Goal: Find specific page/section: Find specific page/section

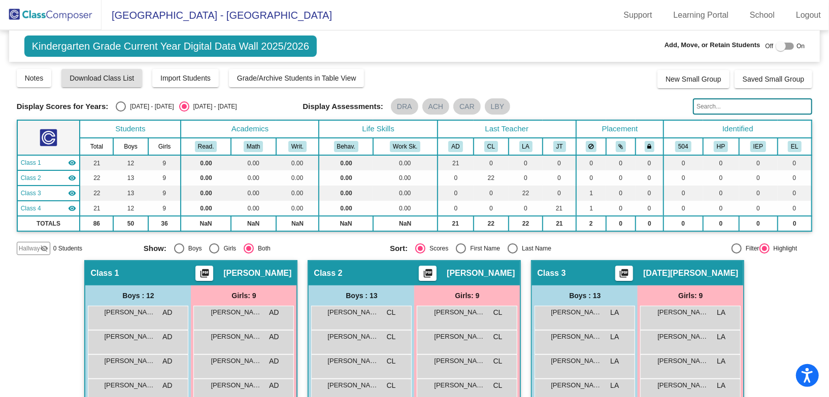
scroll to position [165, 0]
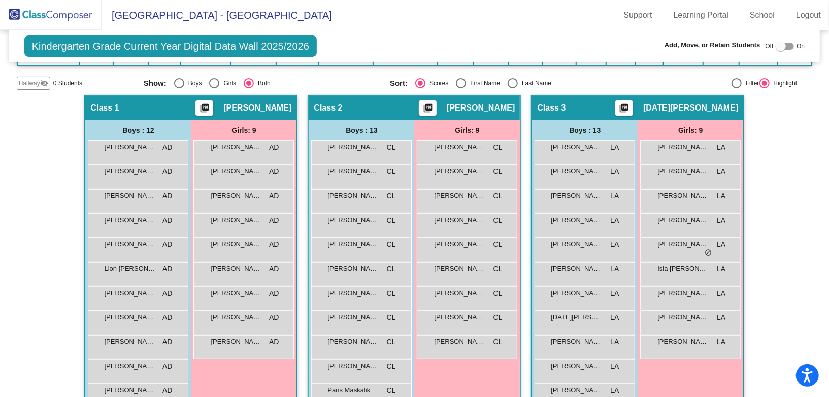
click at [53, 17] on img at bounding box center [50, 15] width 101 height 30
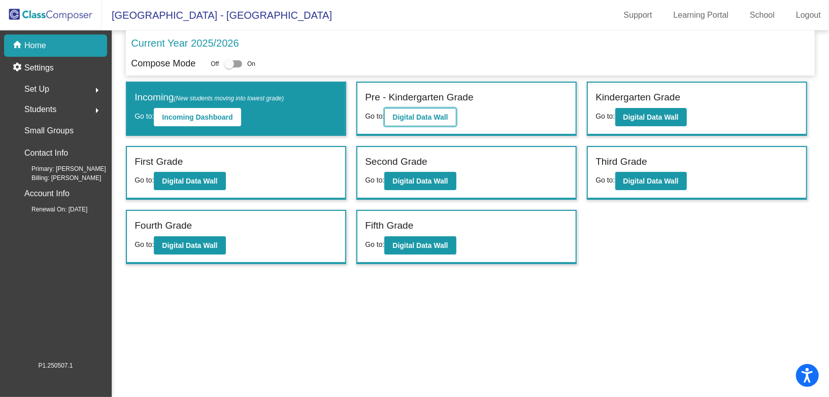
click at [420, 116] on b "Digital Data Wall" at bounding box center [419, 117] width 55 height 8
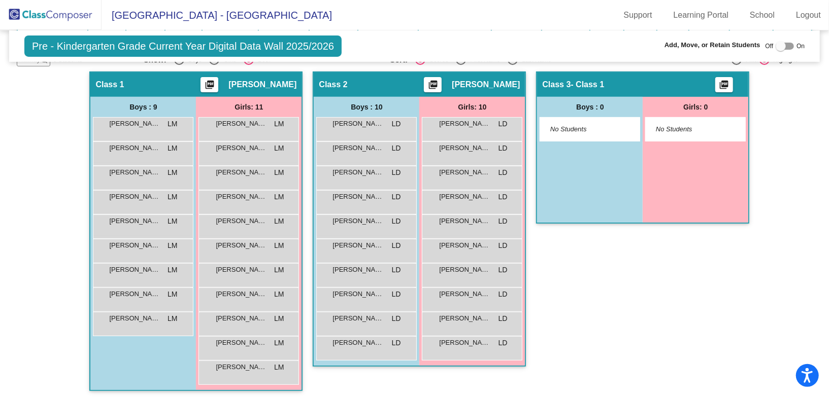
scroll to position [175, 0]
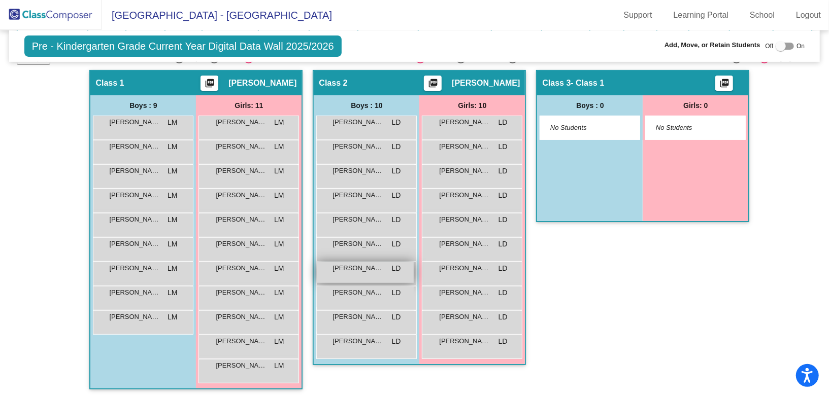
click at [361, 263] on span "[PERSON_NAME]" at bounding box center [357, 268] width 51 height 10
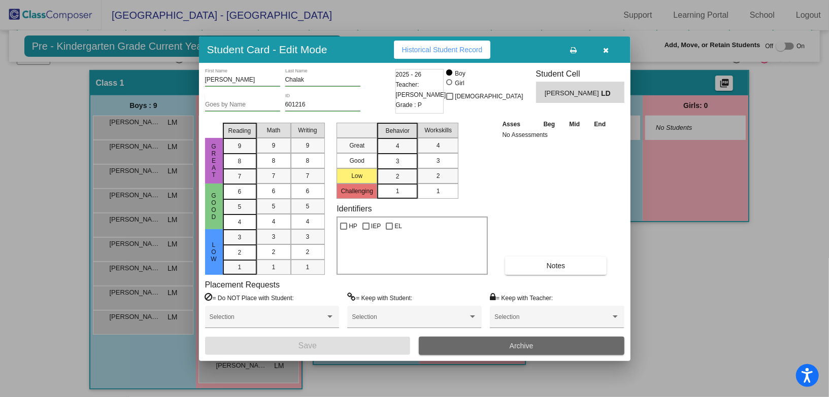
click at [461, 347] on button "Archive" at bounding box center [521, 346] width 205 height 18
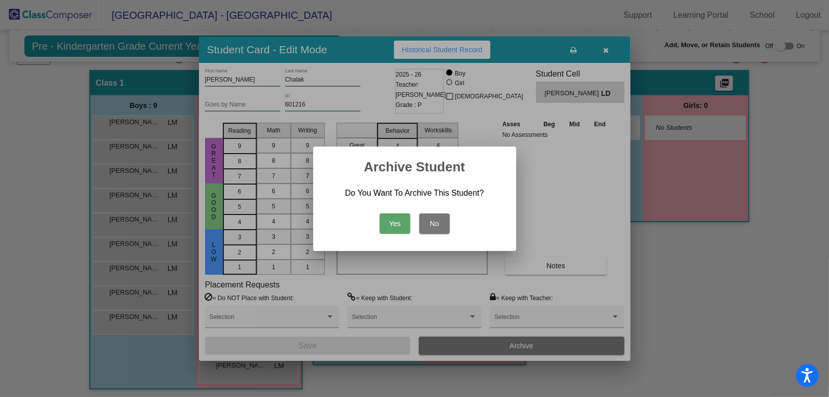
click at [399, 225] on button "Yes" at bounding box center [395, 224] width 30 height 20
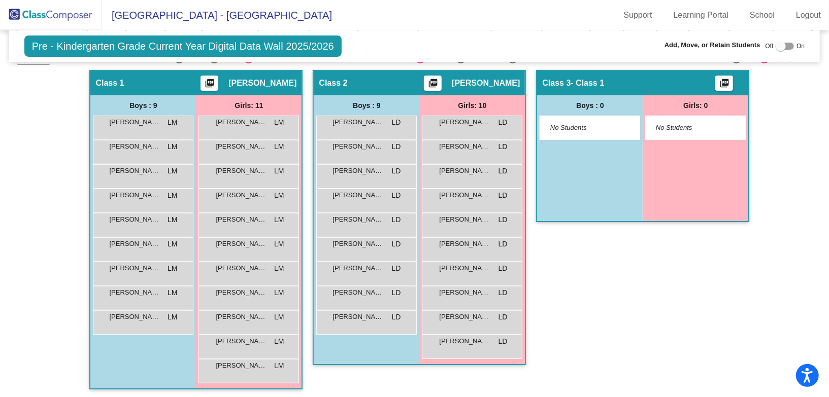
click at [49, 15] on img at bounding box center [50, 15] width 101 height 30
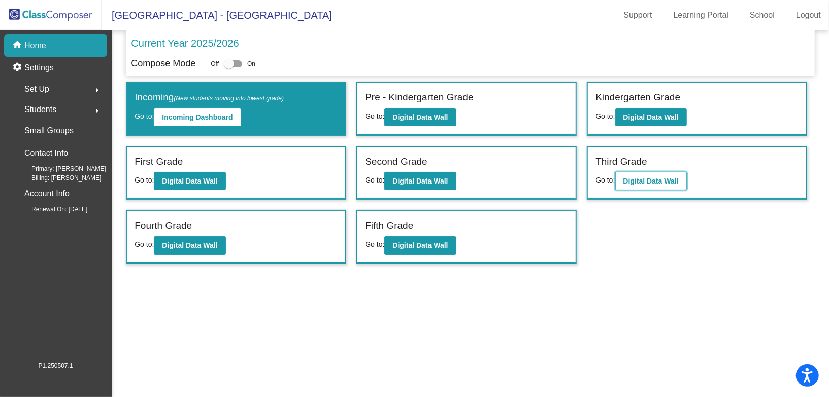
click at [670, 179] on b "Digital Data Wall" at bounding box center [650, 181] width 55 height 8
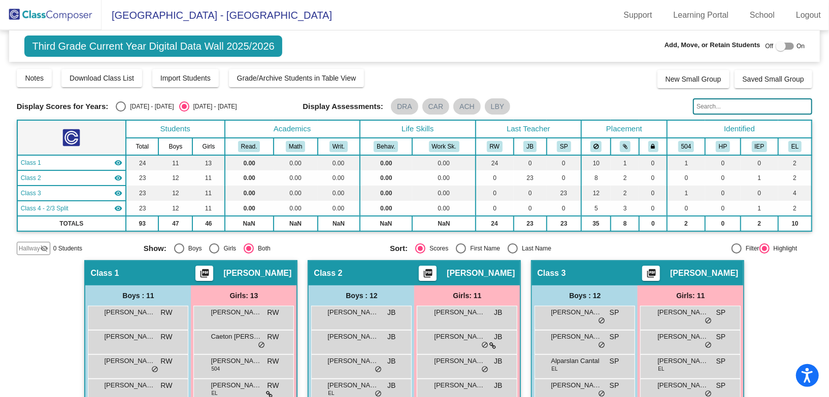
click at [706, 107] on input "text" at bounding box center [752, 106] width 119 height 16
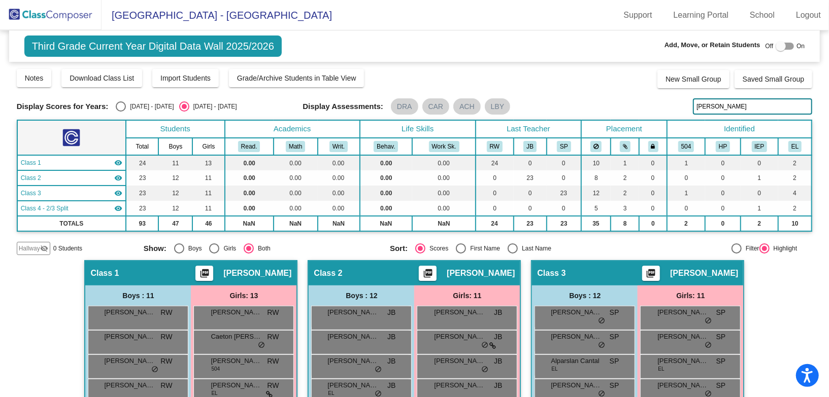
click at [739, 105] on input "[PERSON_NAME]" at bounding box center [752, 106] width 119 height 16
type input "[PERSON_NAME]"
click at [32, 246] on span "Hallway" at bounding box center [29, 248] width 21 height 9
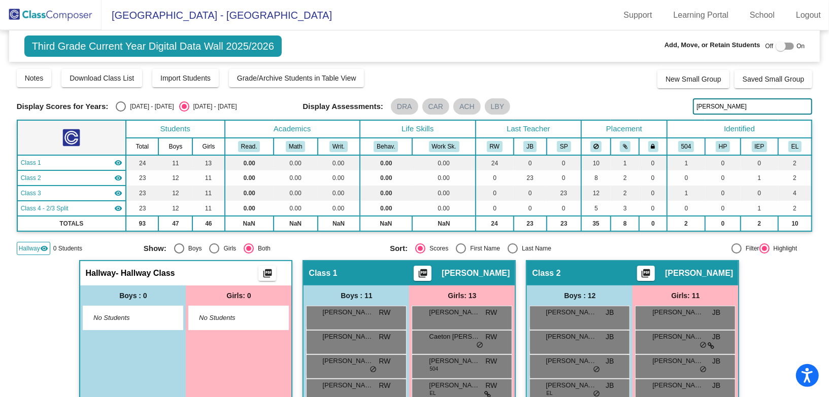
click at [263, 273] on mat-icon "picture_as_pdf" at bounding box center [267, 275] width 12 height 14
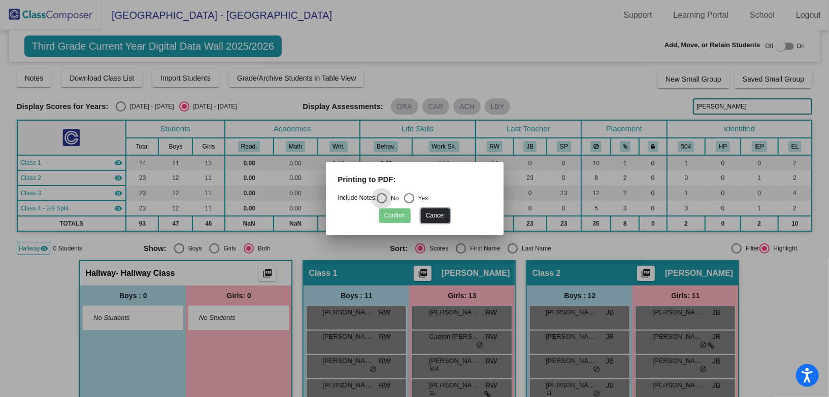
click at [430, 216] on button "Cancel" at bounding box center [435, 216] width 29 height 15
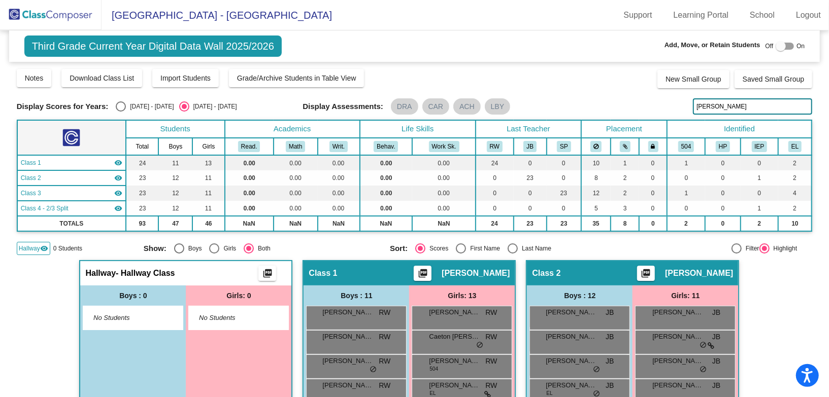
click at [56, 26] on img at bounding box center [50, 15] width 101 height 30
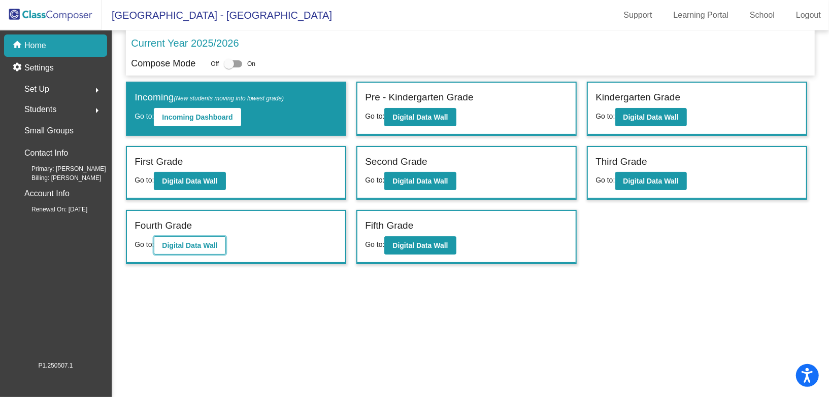
click at [201, 248] on button "Digital Data Wall" at bounding box center [190, 245] width 72 height 18
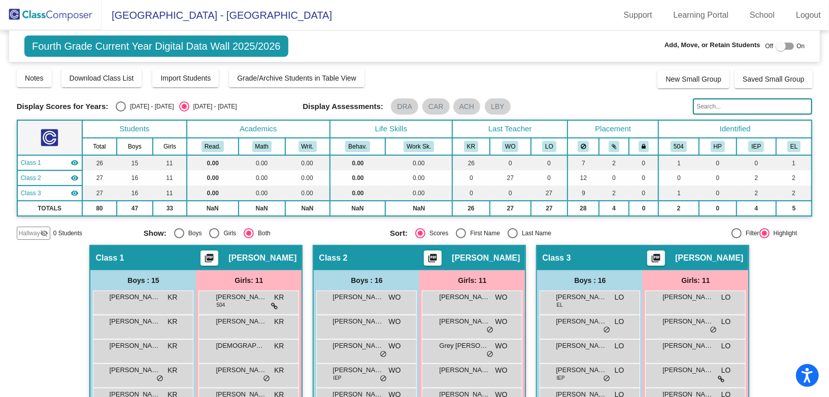
click at [749, 112] on input "text" at bounding box center [752, 106] width 119 height 16
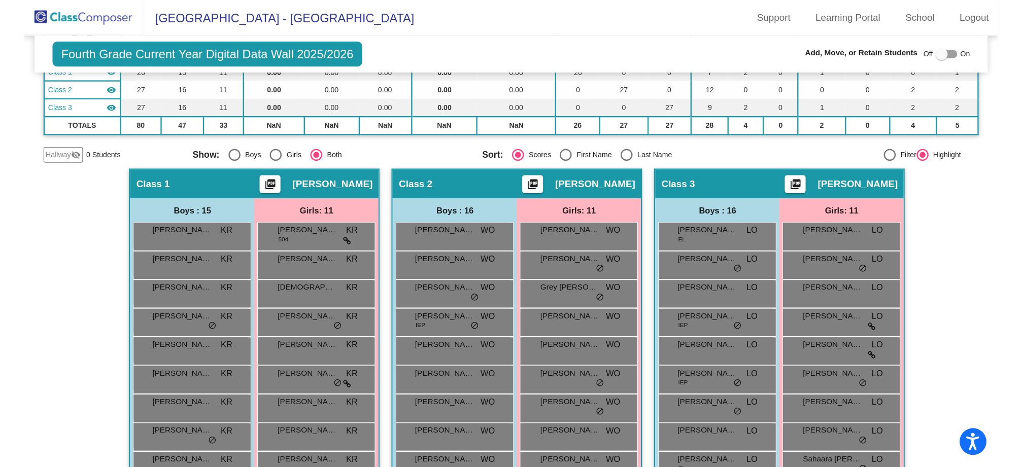
scroll to position [52, 0]
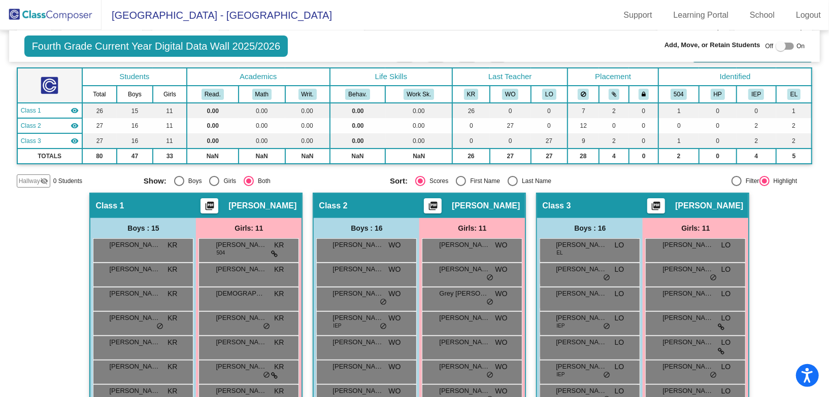
type input "youran"
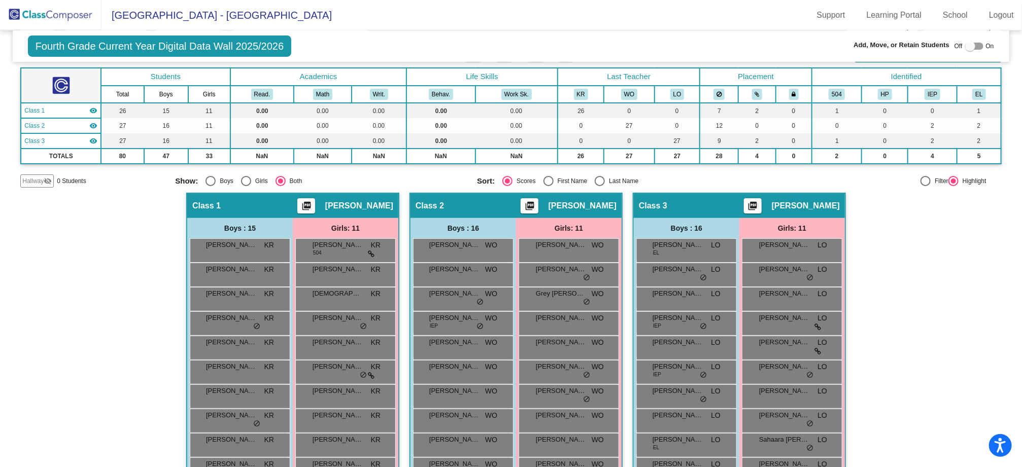
scroll to position [15, 0]
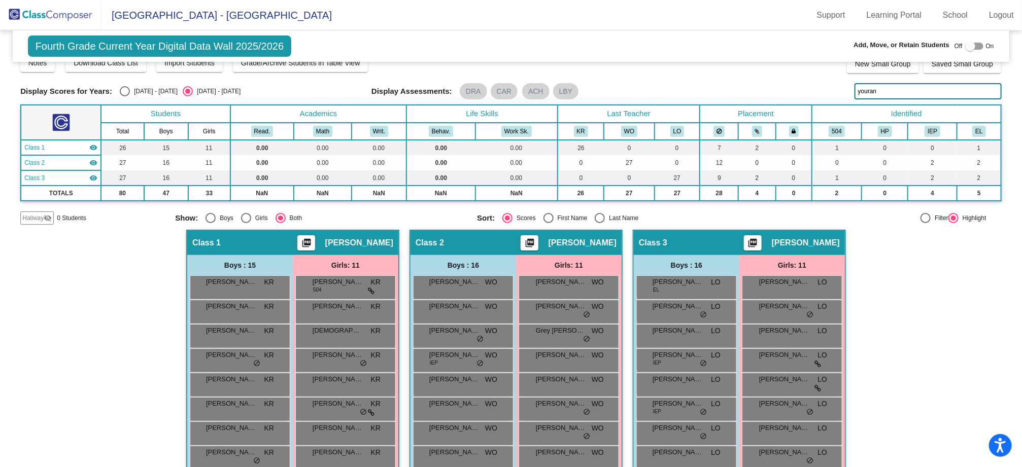
click at [63, 15] on img at bounding box center [50, 15] width 101 height 30
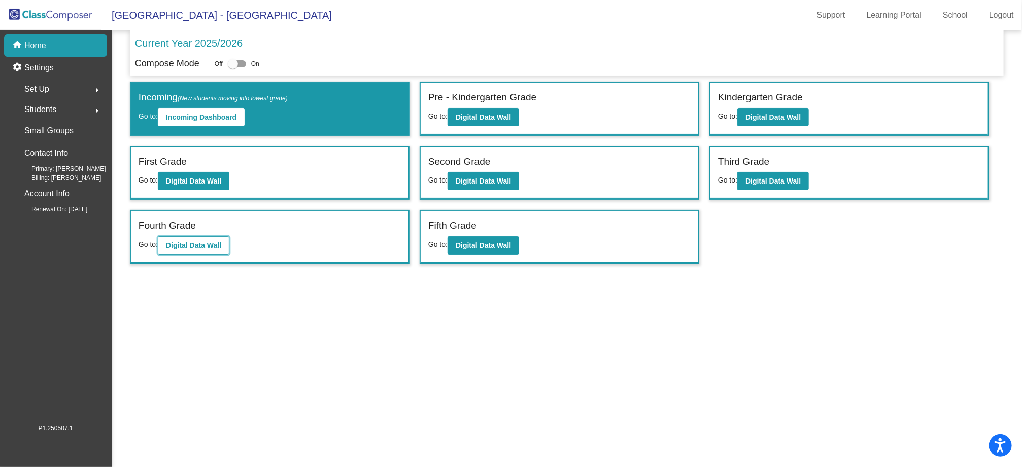
click at [194, 244] on b "Digital Data Wall" at bounding box center [193, 246] width 55 height 8
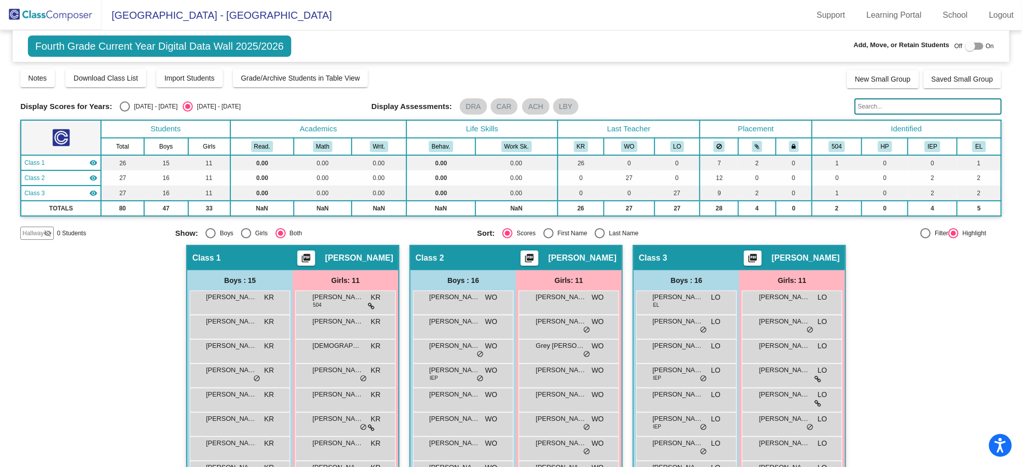
click at [828, 110] on input "text" at bounding box center [927, 106] width 147 height 16
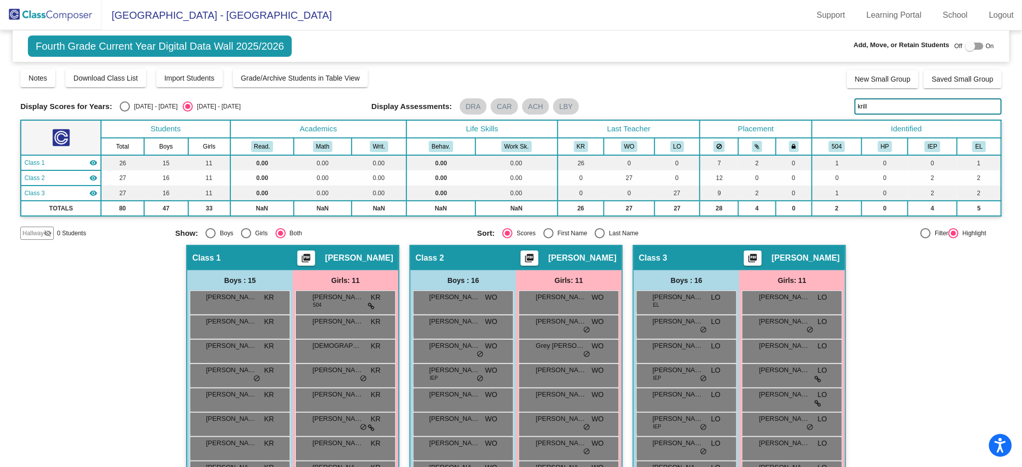
click at [828, 111] on input "krill" at bounding box center [927, 106] width 147 height 16
type input "k"
click at [828, 110] on input "[PERSON_NAME]" at bounding box center [927, 106] width 147 height 16
click at [828, 111] on input "[PERSON_NAME]" at bounding box center [927, 106] width 147 height 16
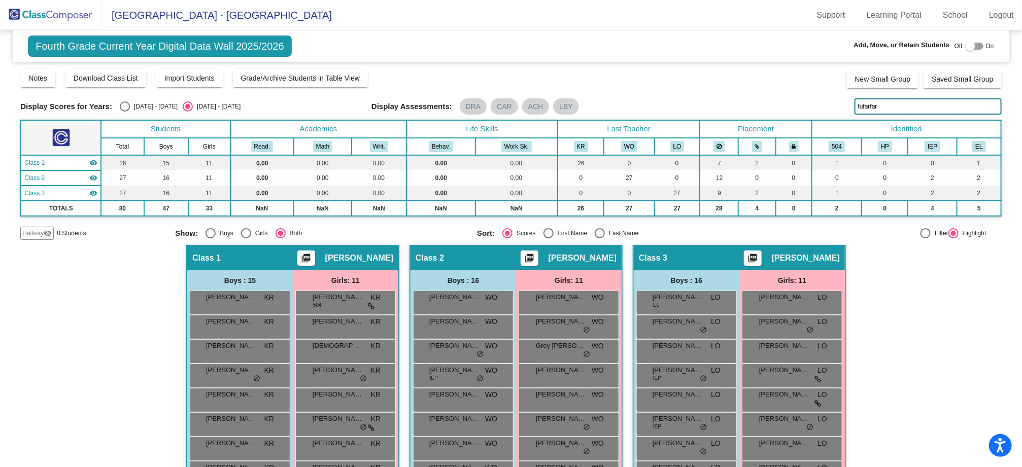
drag, startPoint x: 878, startPoint y: 109, endPoint x: 798, endPoint y: 110, distance: 80.7
click at [798, 110] on div "Display Scores for Years: [DATE] - [DATE] [DATE] - [DATE] Display Assessments: …" at bounding box center [510, 106] width 981 height 16
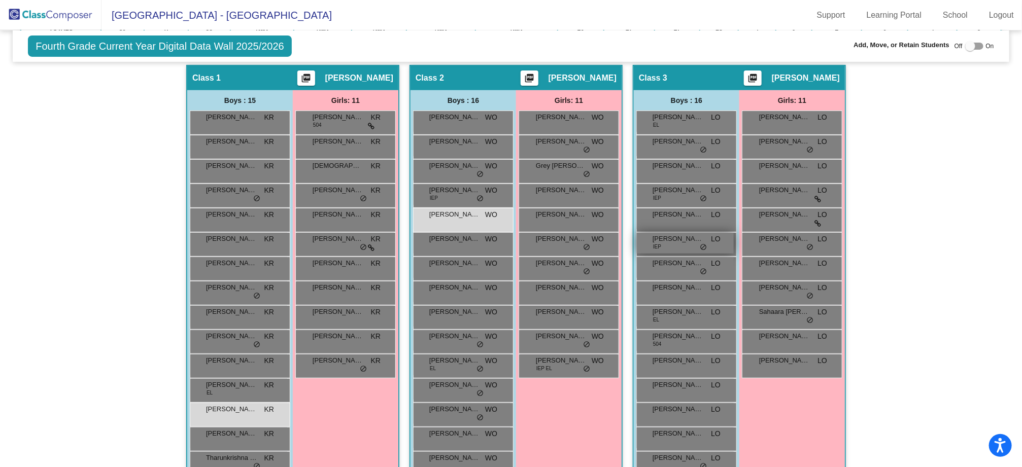
scroll to position [227, 0]
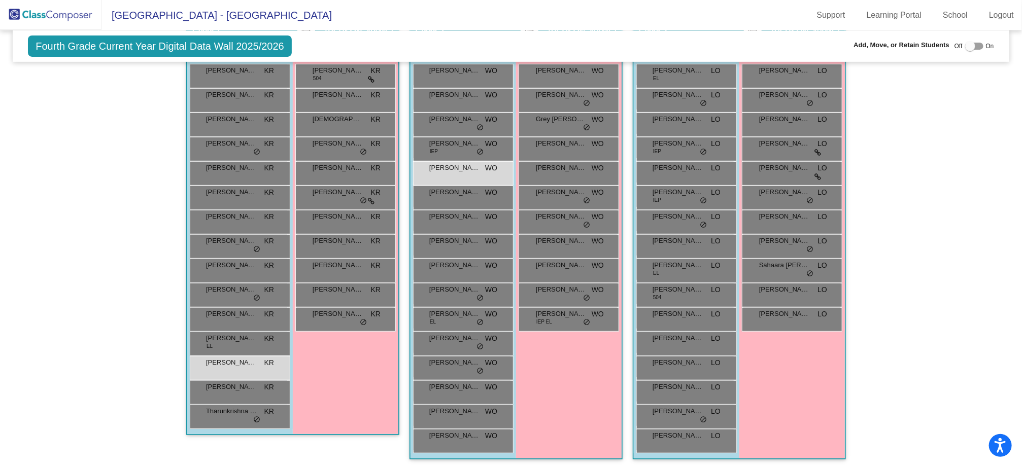
type input "far"
